Goal: Navigation & Orientation: Understand site structure

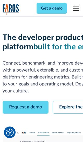
scroll to position [29, 0]
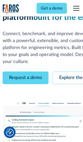
click at [25, 72] on link "Request a demo" at bounding box center [26, 78] width 46 height 13
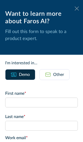
click at [77, 9] on icon at bounding box center [77, 8] width 4 height 4
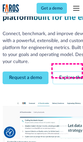
click at [68, 72] on link "Explore the platform" at bounding box center [80, 78] width 55 height 13
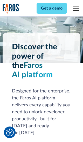
scroll to position [3886, 0]
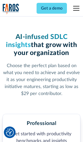
scroll to position [802, 0]
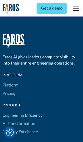
click at [10, 81] on link "Platform" at bounding box center [11, 85] width 16 height 8
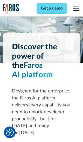
scroll to position [4052, 0]
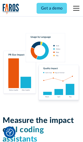
scroll to position [3198, 0]
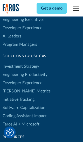
click at [16, 87] on link "[PERSON_NAME] Metrics" at bounding box center [27, 91] width 48 height 8
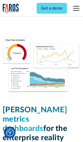
scroll to position [2265, 0]
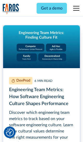
scroll to position [2334, 0]
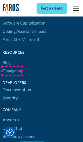
click at [12, 71] on link "Changelog" at bounding box center [12, 71] width 19 height 8
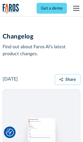
scroll to position [6249, 0]
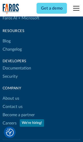
click at [11, 94] on link "About us" at bounding box center [11, 98] width 17 height 8
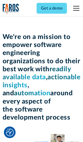
scroll to position [1784, 0]
